Goal: Navigation & Orientation: Find specific page/section

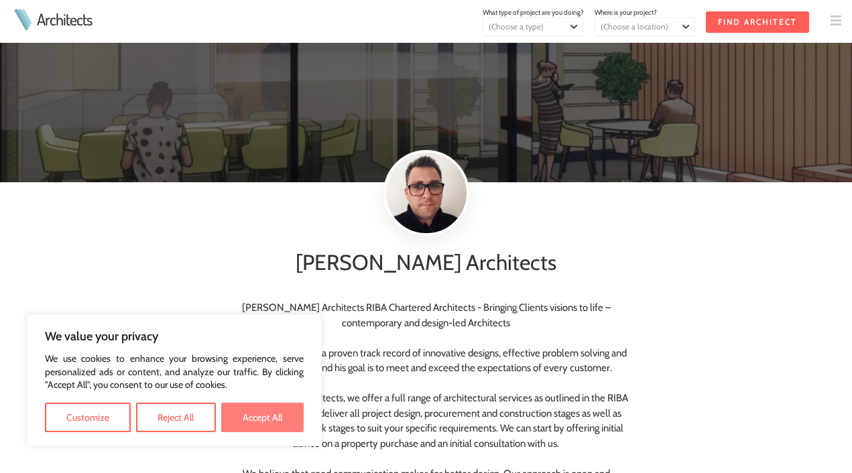
click at [245, 412] on button "Accept All" at bounding box center [262, 417] width 82 height 29
checkbox input "true"
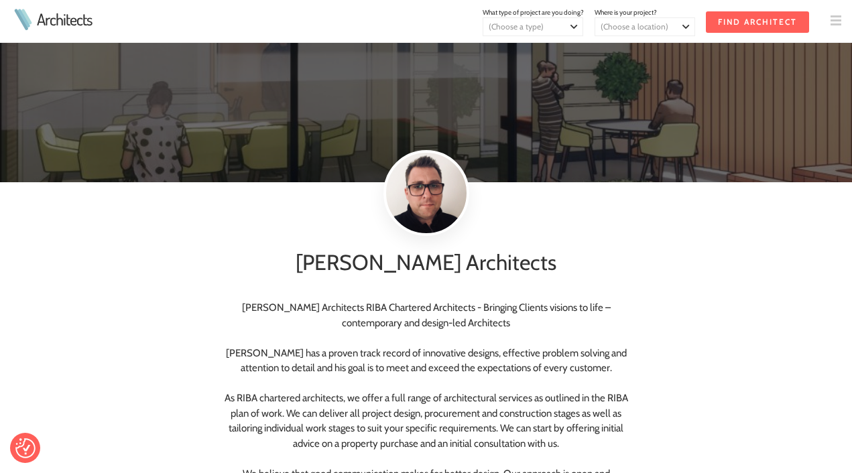
click at [830, 19] on td at bounding box center [830, 21] width 43 height 43
click at [837, 19] on img at bounding box center [836, 20] width 11 height 11
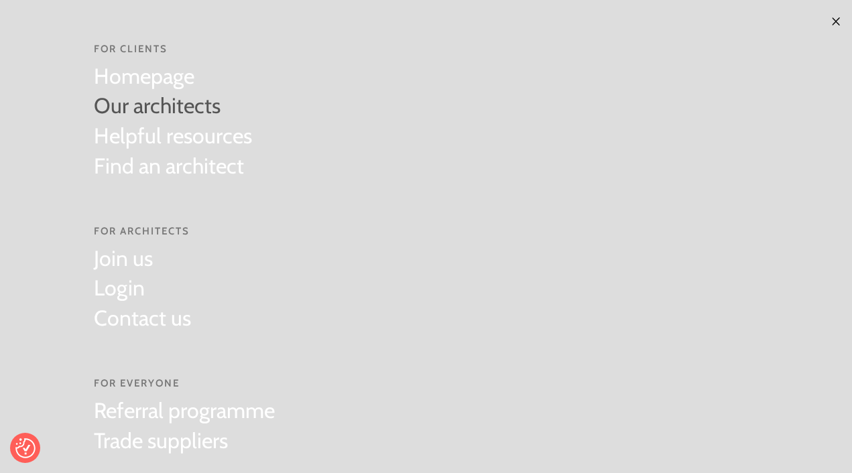
click at [158, 101] on link "Our architects" at bounding box center [173, 106] width 158 height 30
